Goal: Information Seeking & Learning: Compare options

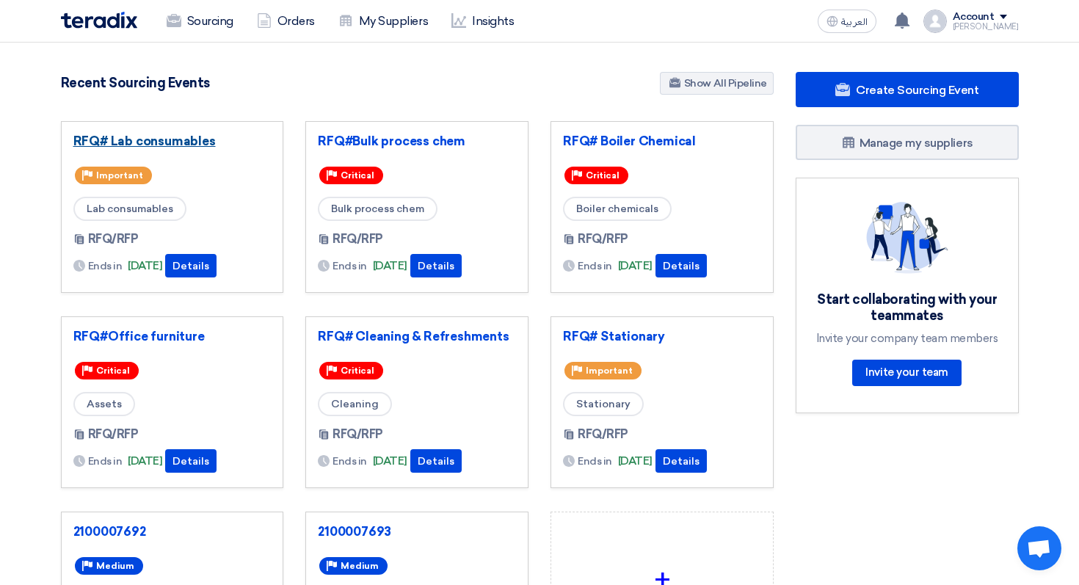
click at [189, 135] on link "RFQ# Lab consumables" at bounding box center [172, 141] width 198 height 15
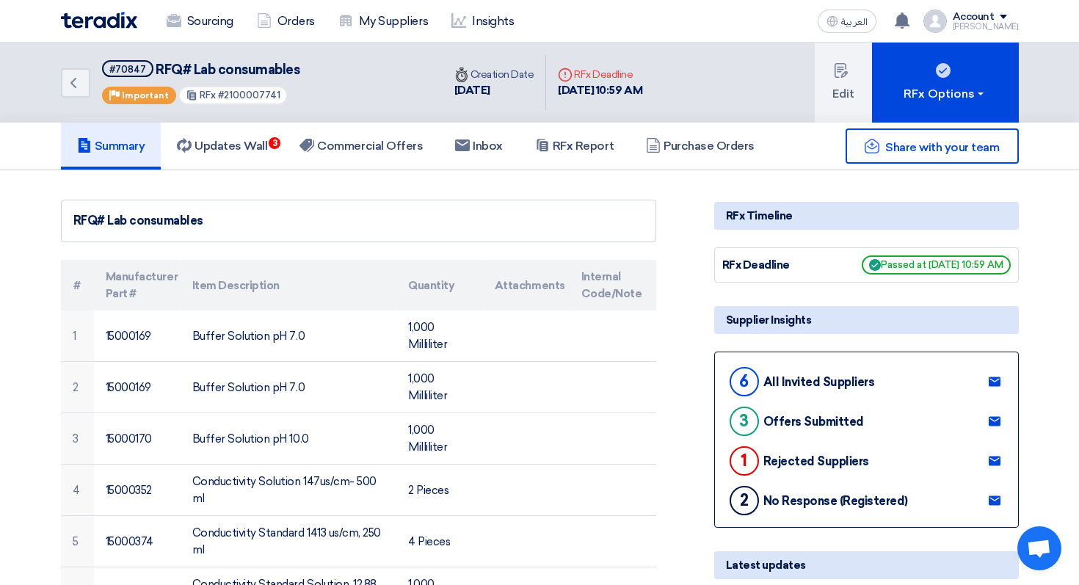
click at [458, 38] on div "Sourcing Orders My Suppliers Insights العربية ع Salim Ali shared RFQ: Automatio…" at bounding box center [540, 21] width 980 height 42
click at [463, 31] on link "Insights" at bounding box center [483, 21] width 86 height 32
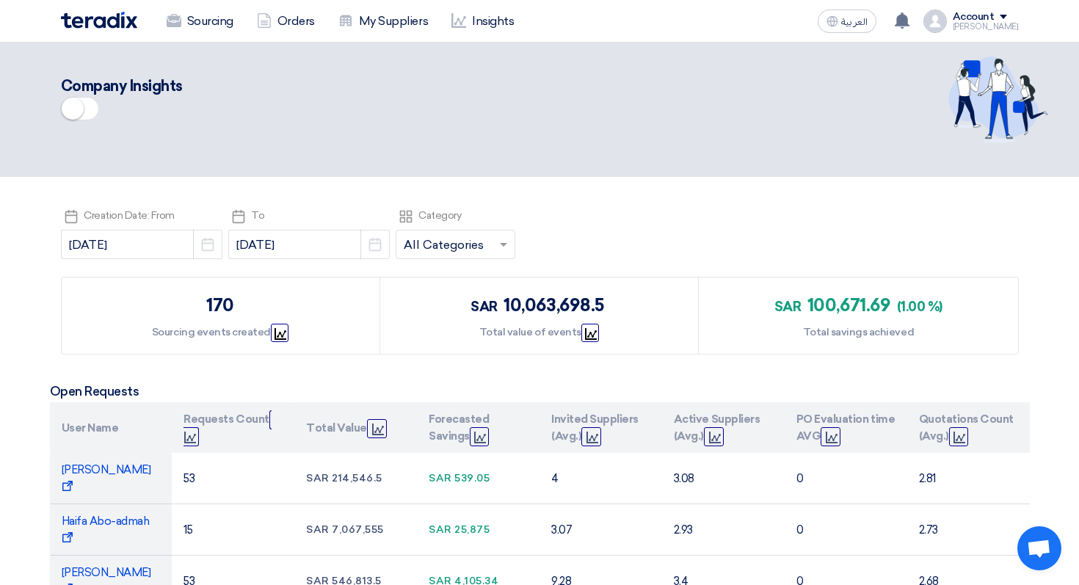
scroll to position [12, 0]
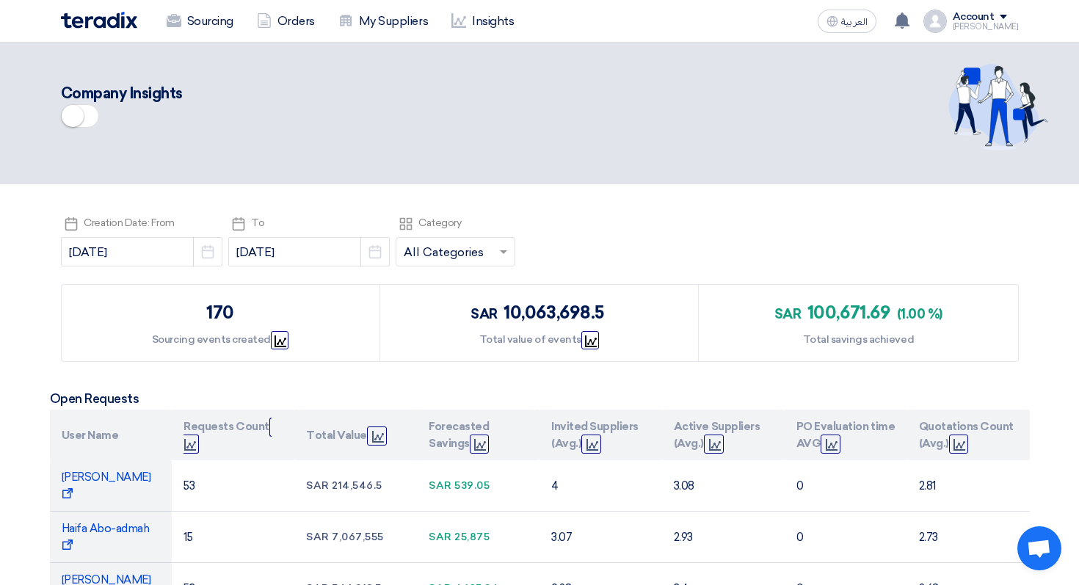
click at [91, 113] on span at bounding box center [80, 115] width 38 height 23
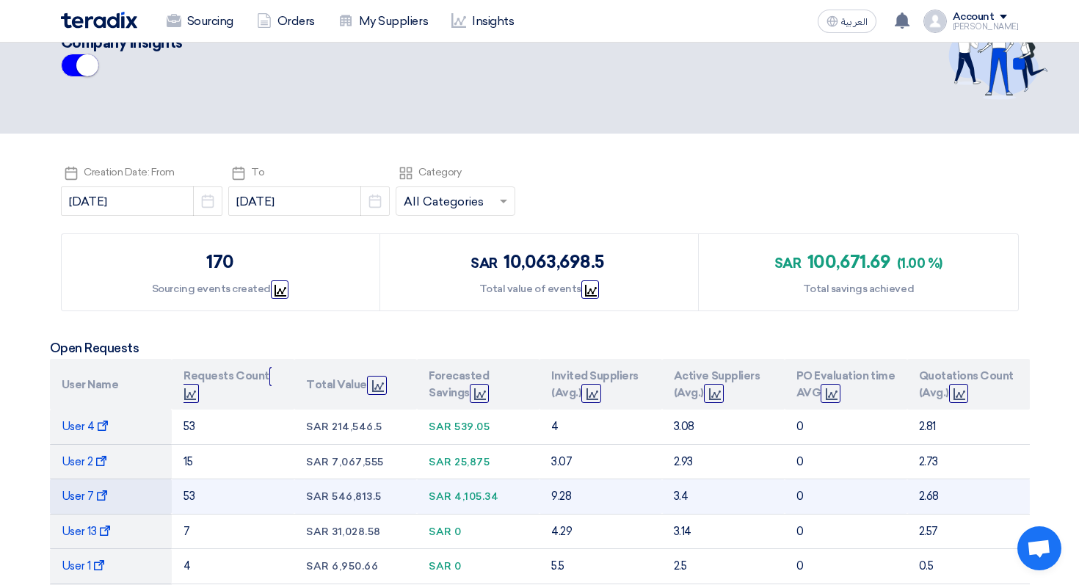
scroll to position [0, 0]
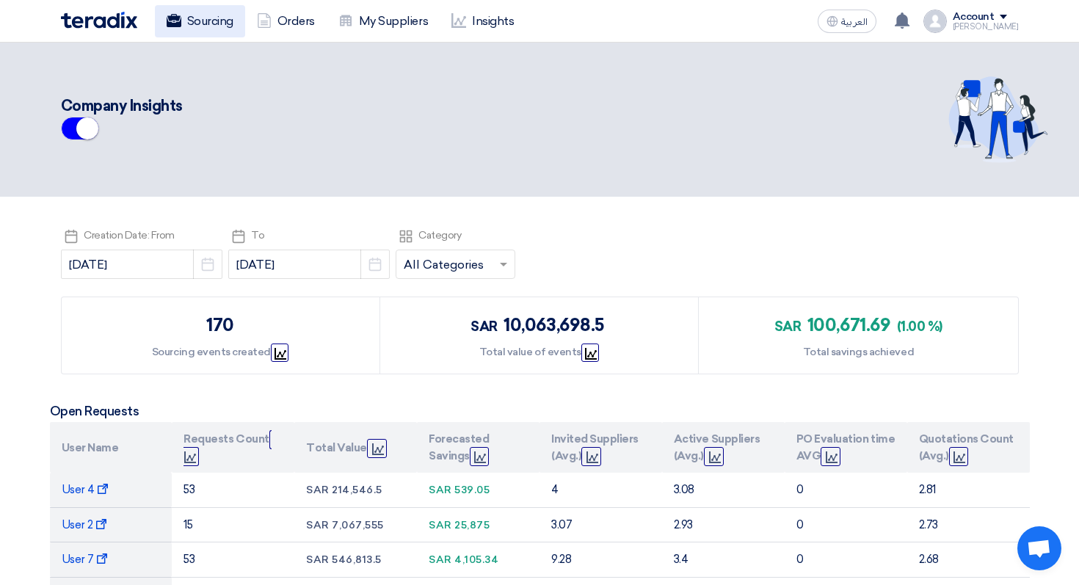
click at [212, 23] on link "Sourcing" at bounding box center [200, 21] width 90 height 32
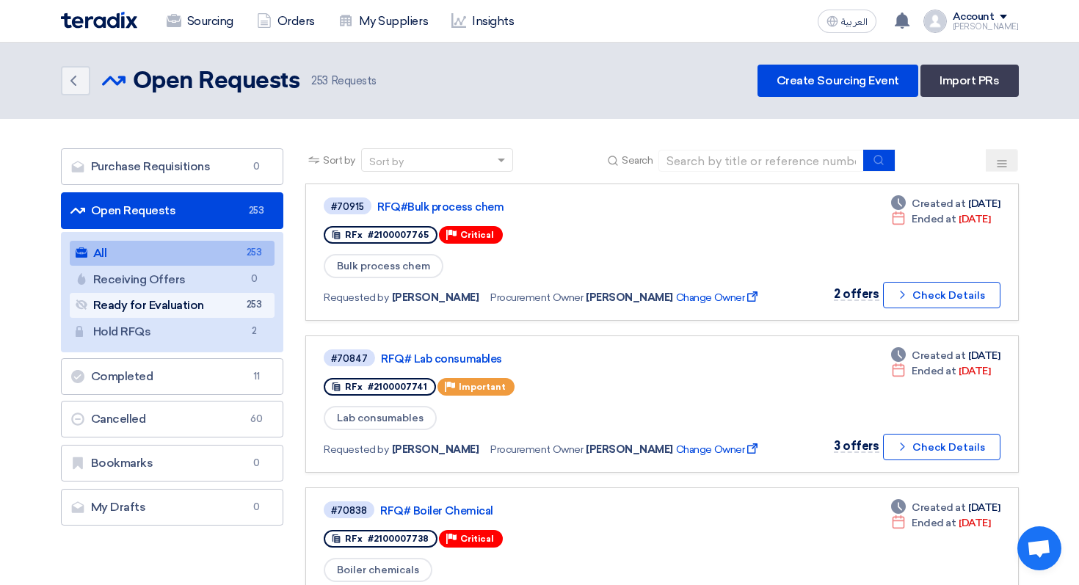
click at [249, 303] on span "253" at bounding box center [254, 304] width 18 height 15
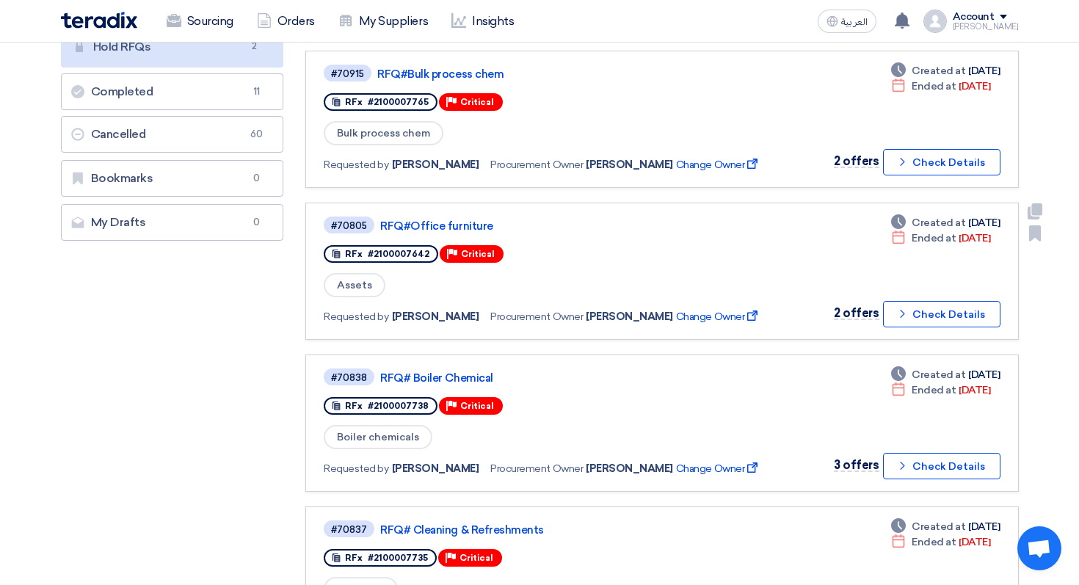
scroll to position [357, 0]
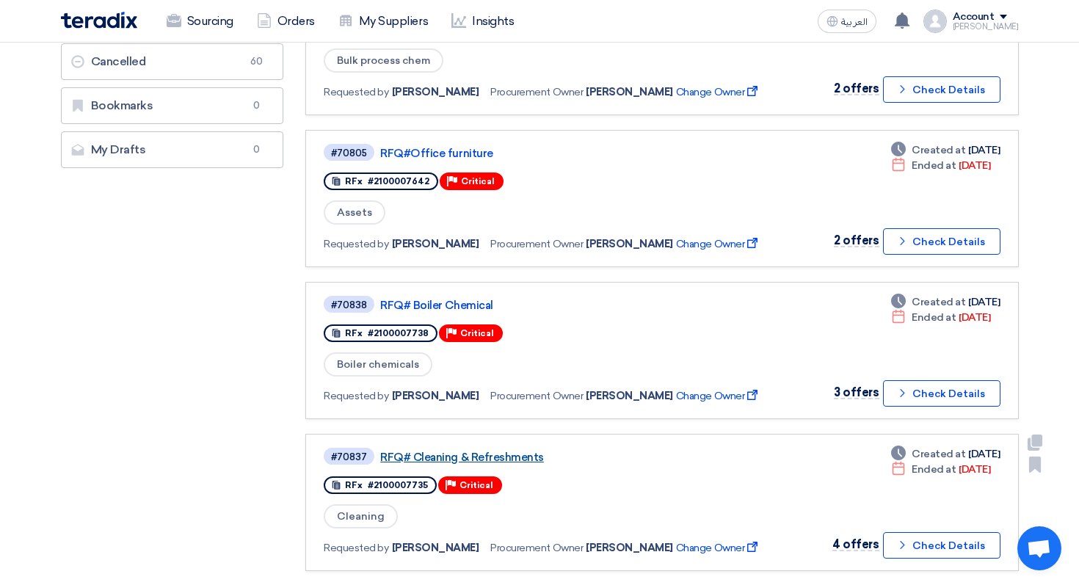
click at [448, 457] on link "RFQ# Cleaning & Refreshments" at bounding box center [563, 457] width 367 height 13
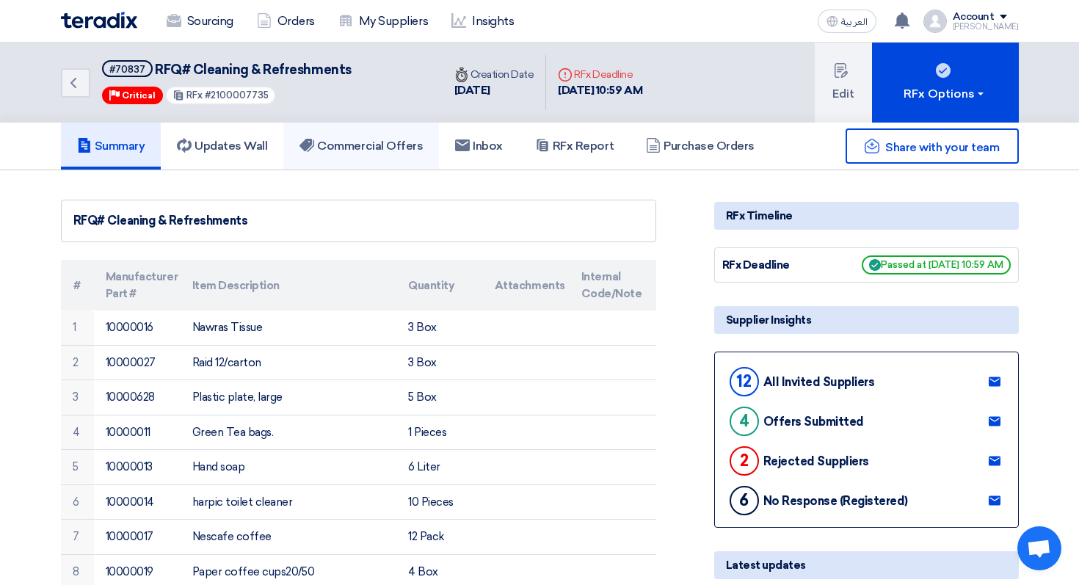
click at [407, 142] on h5 "Commercial Offers" at bounding box center [361, 146] width 123 height 15
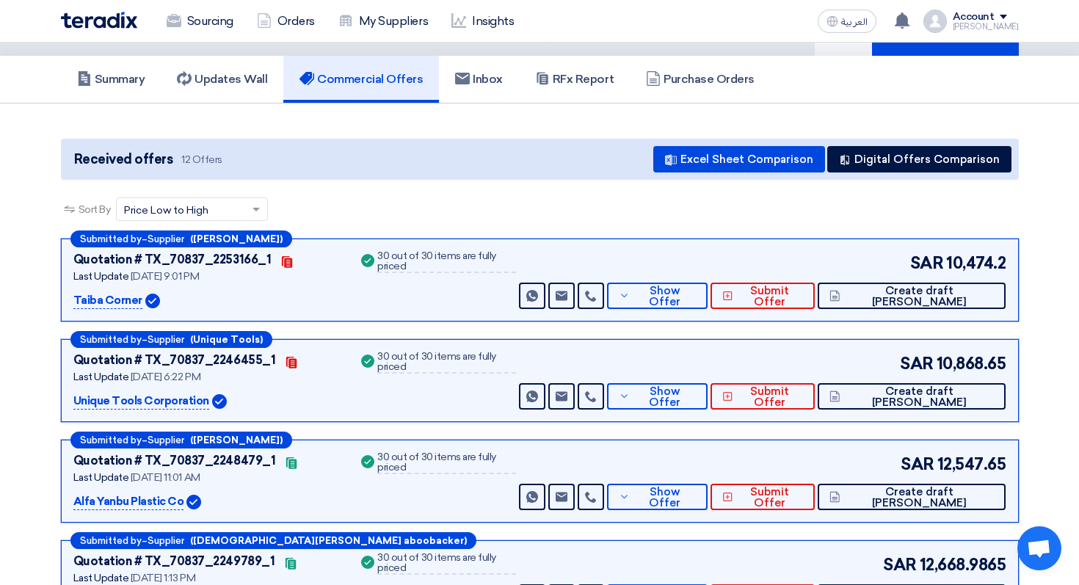
scroll to position [69, 0]
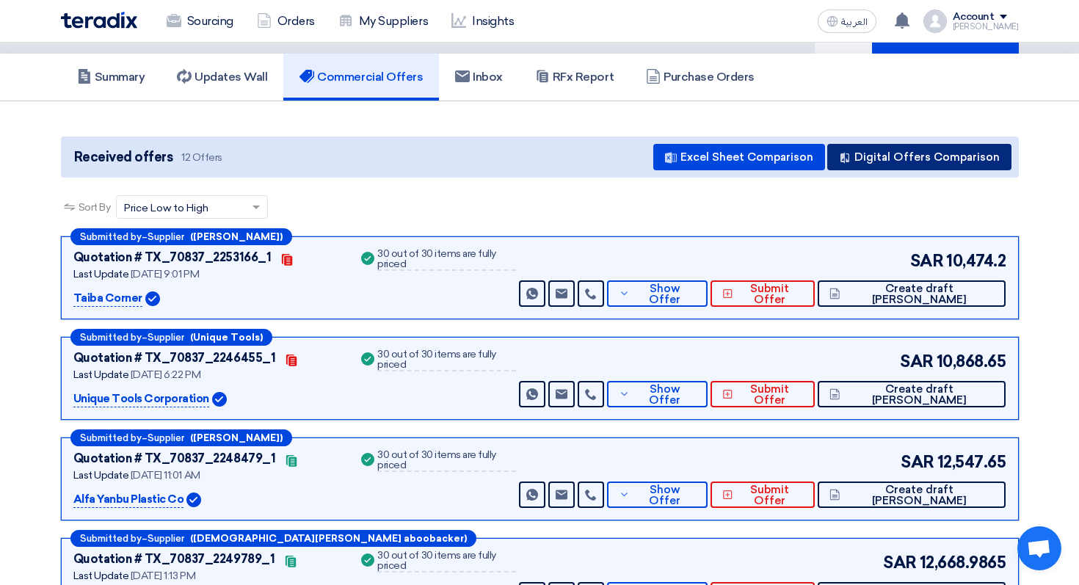
click at [910, 156] on button "Digital Offers Comparison" at bounding box center [919, 157] width 184 height 26
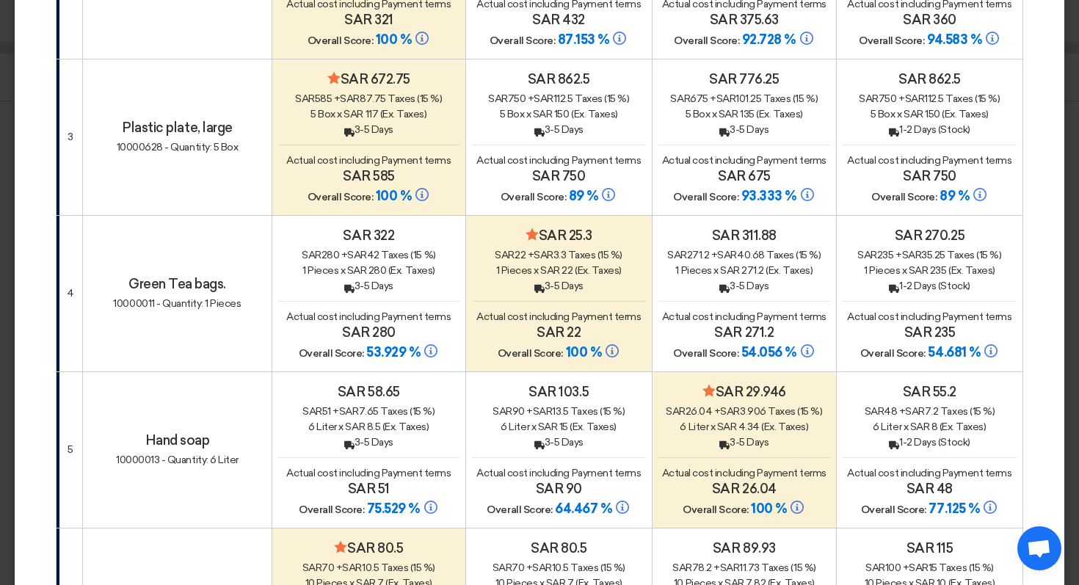
scroll to position [0, 0]
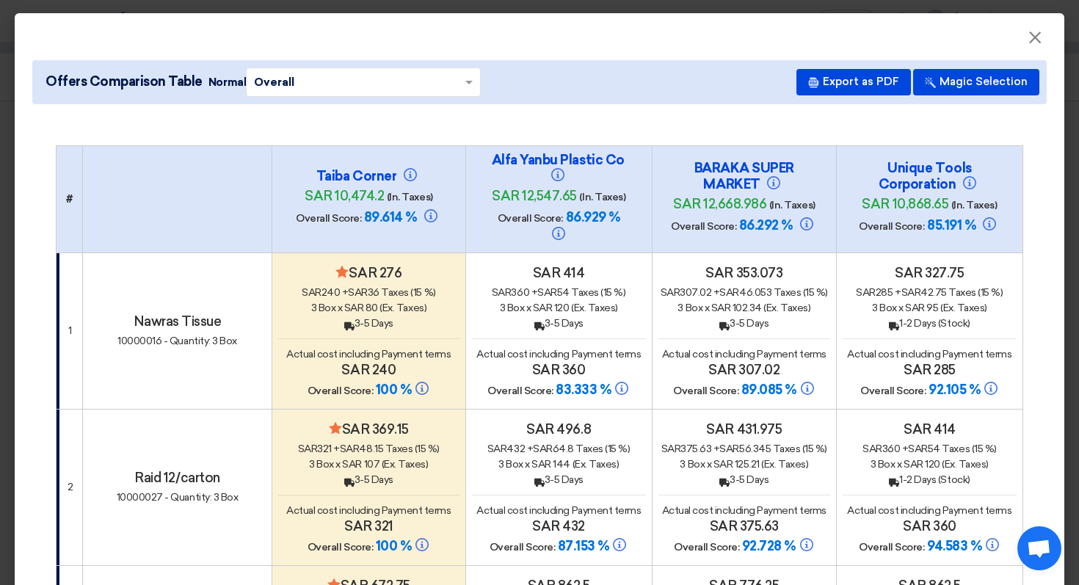
click at [392, 72] on input "text" at bounding box center [356, 81] width 204 height 23
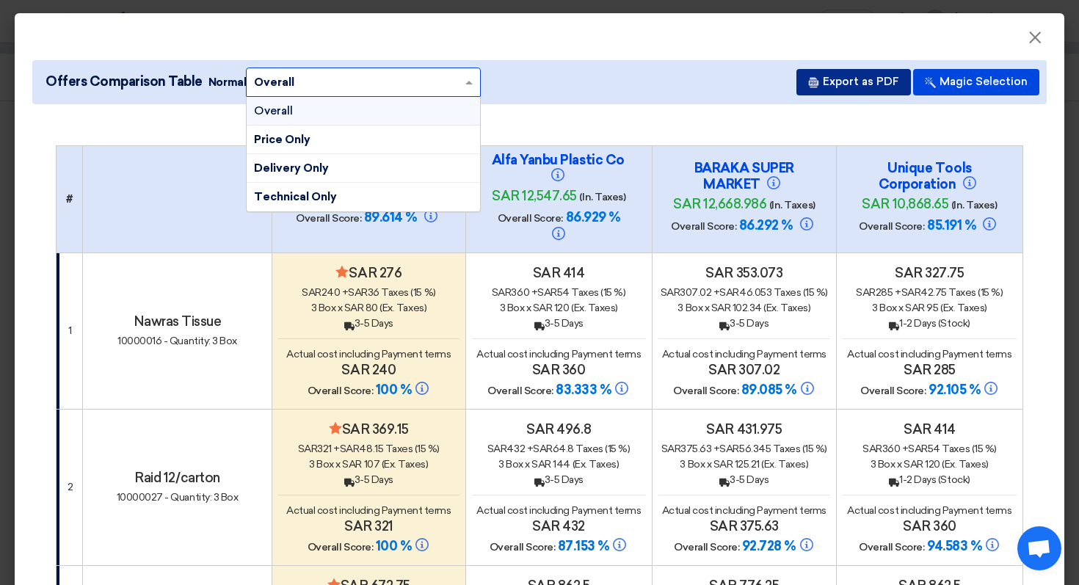
click at [854, 86] on button "Export as PDF" at bounding box center [853, 82] width 115 height 26
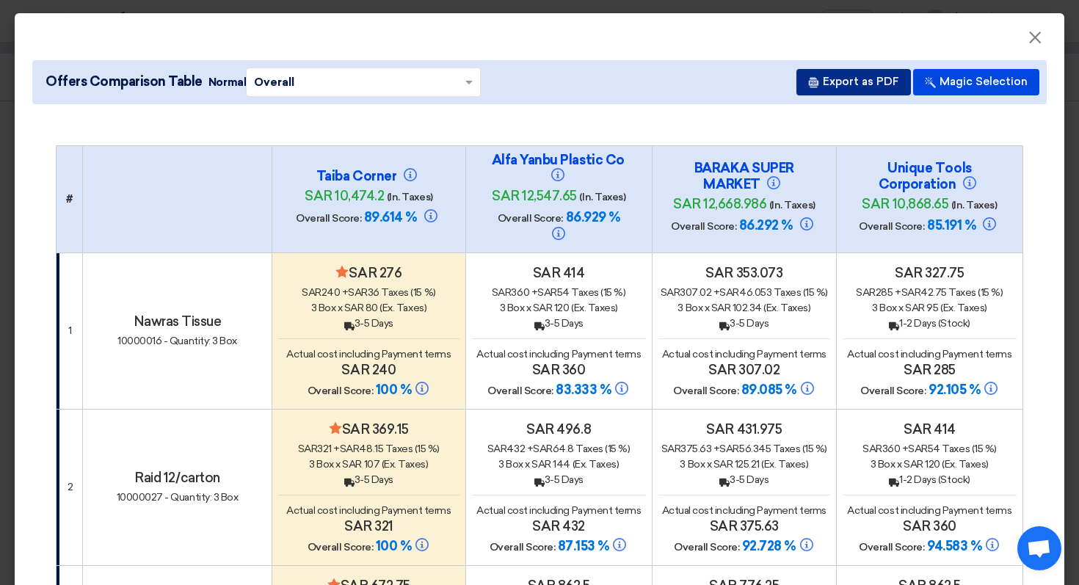
scroll to position [1, 0]
click at [388, 301] on span "(Ex. Taxes)" at bounding box center [403, 307] width 47 height 12
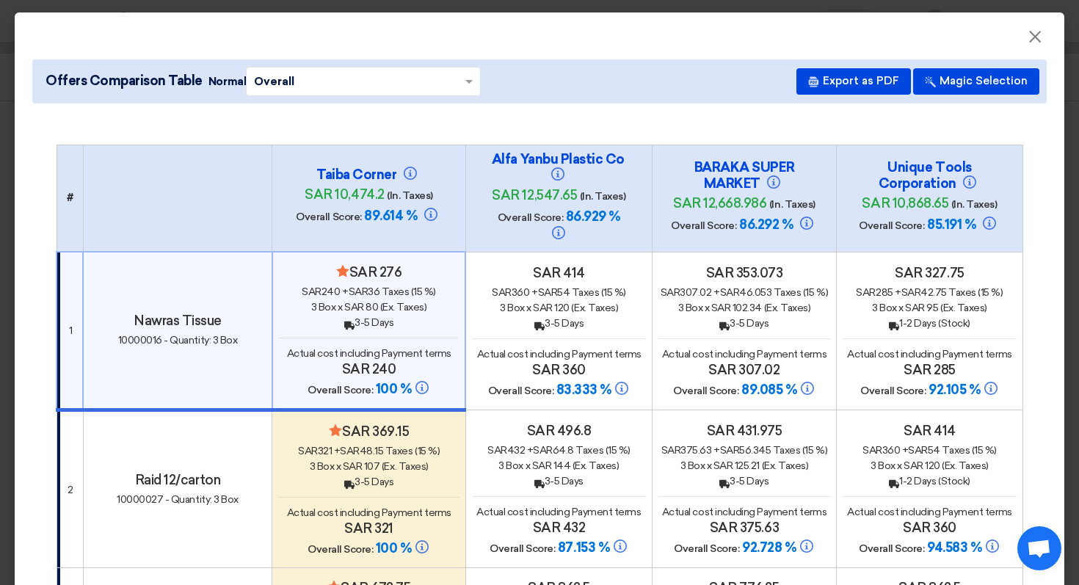
click at [416, 459] on div "3 Box x sar 107 (Ex. Taxes)" at bounding box center [368, 466] width 181 height 15
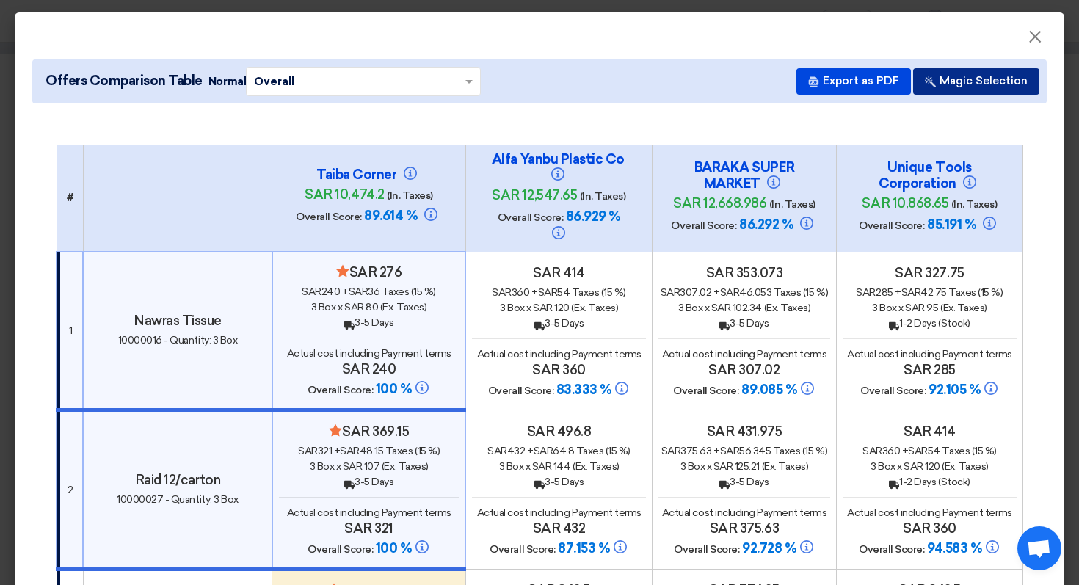
click at [964, 79] on button "Magic Selection" at bounding box center [976, 81] width 126 height 26
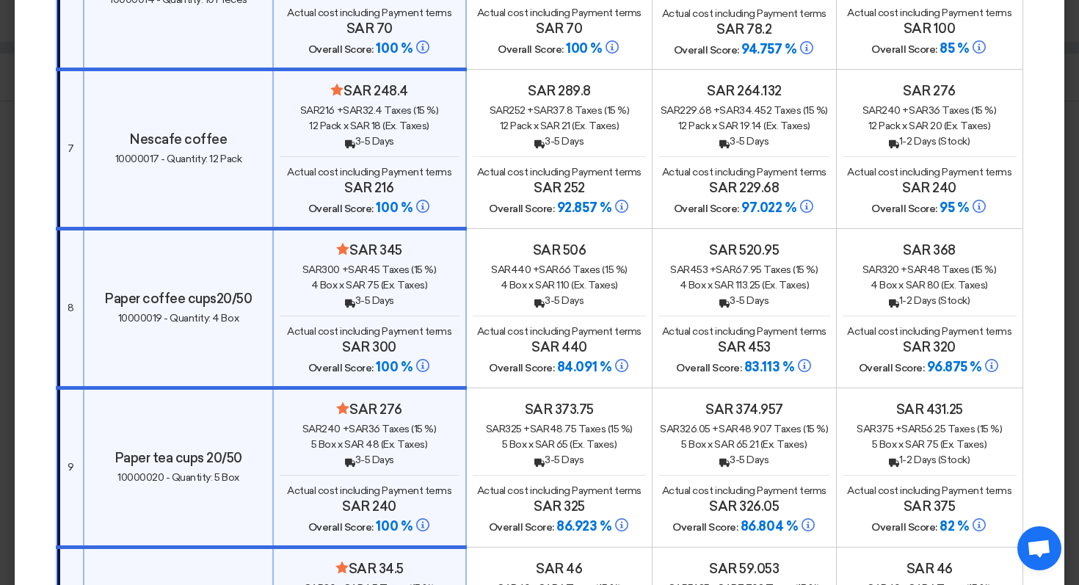
scroll to position [0, 0]
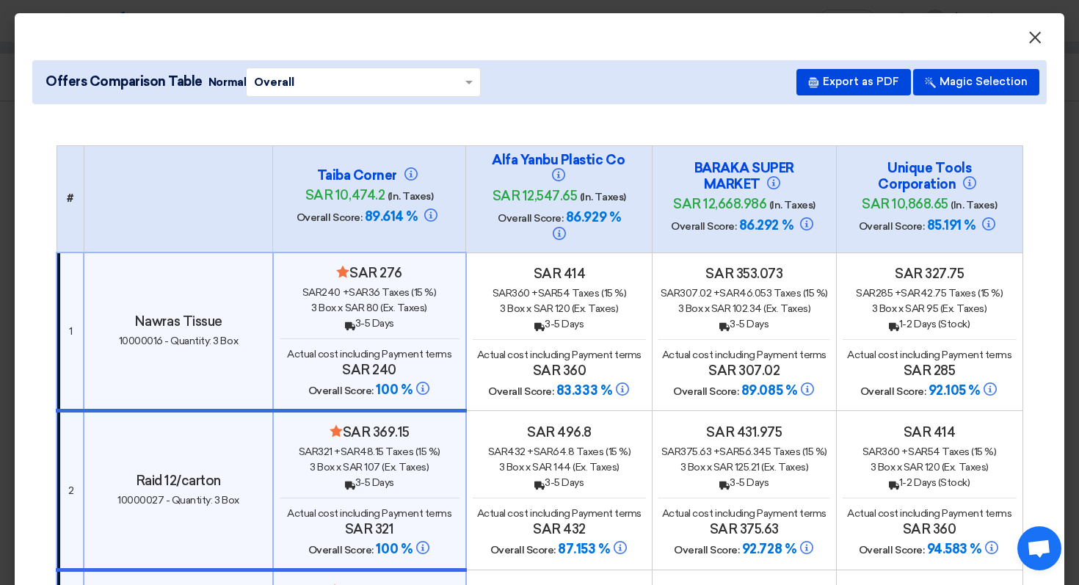
click at [1039, 41] on span "×" at bounding box center [1035, 40] width 15 height 29
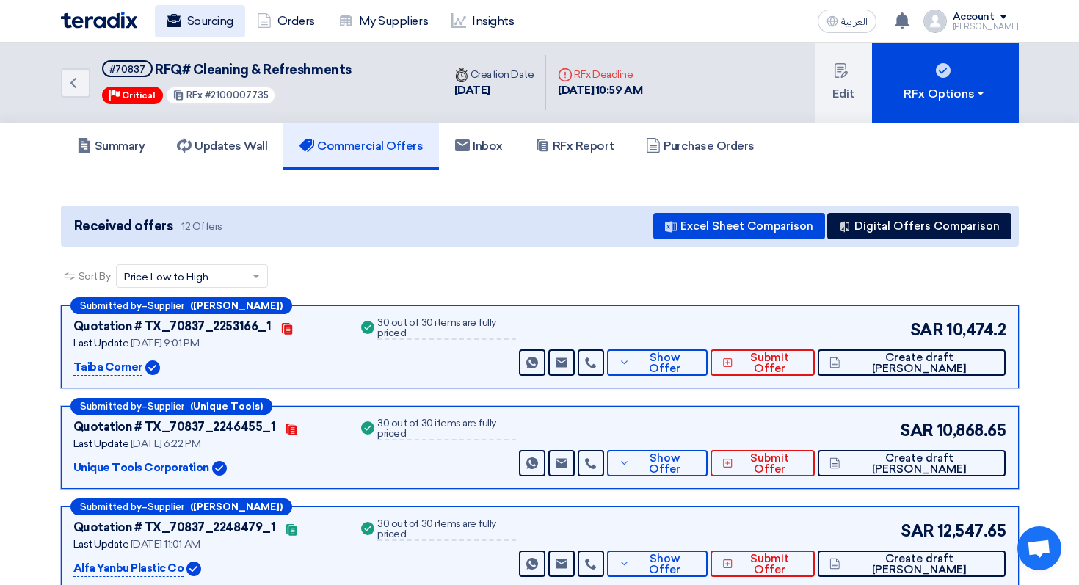
click at [178, 24] on use at bounding box center [173, 20] width 15 height 13
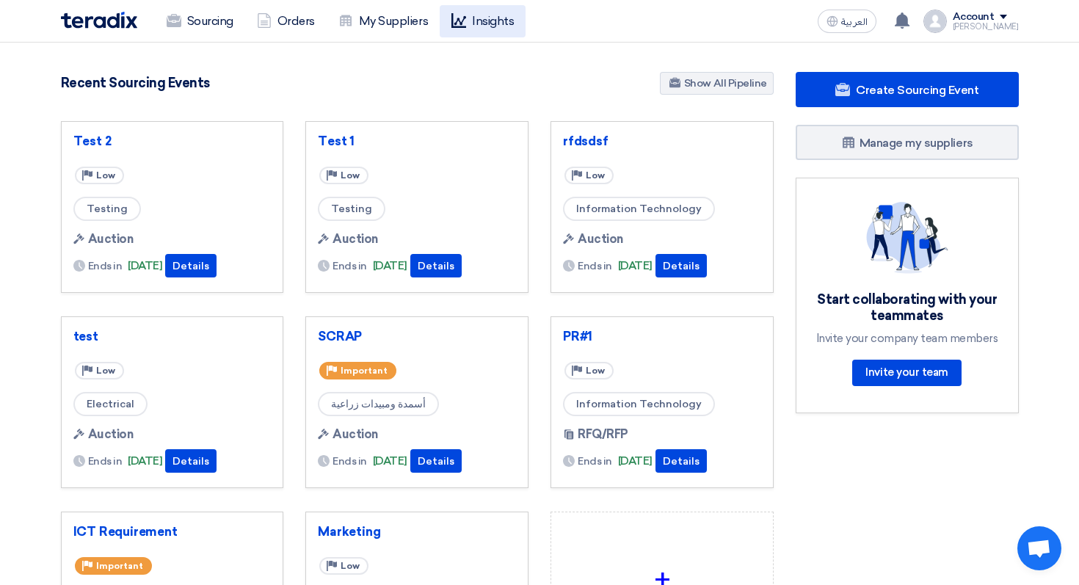
click at [496, 17] on link "Insights" at bounding box center [483, 21] width 86 height 32
click at [476, 23] on link "Insights" at bounding box center [483, 21] width 86 height 32
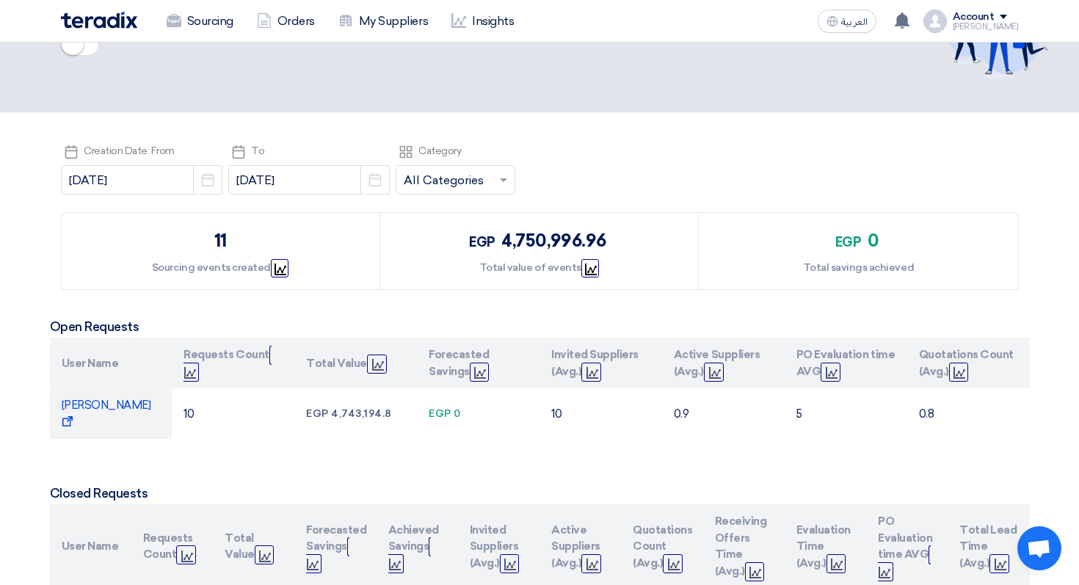
scroll to position [100, 0]
